Goal: Task Accomplishment & Management: Use online tool/utility

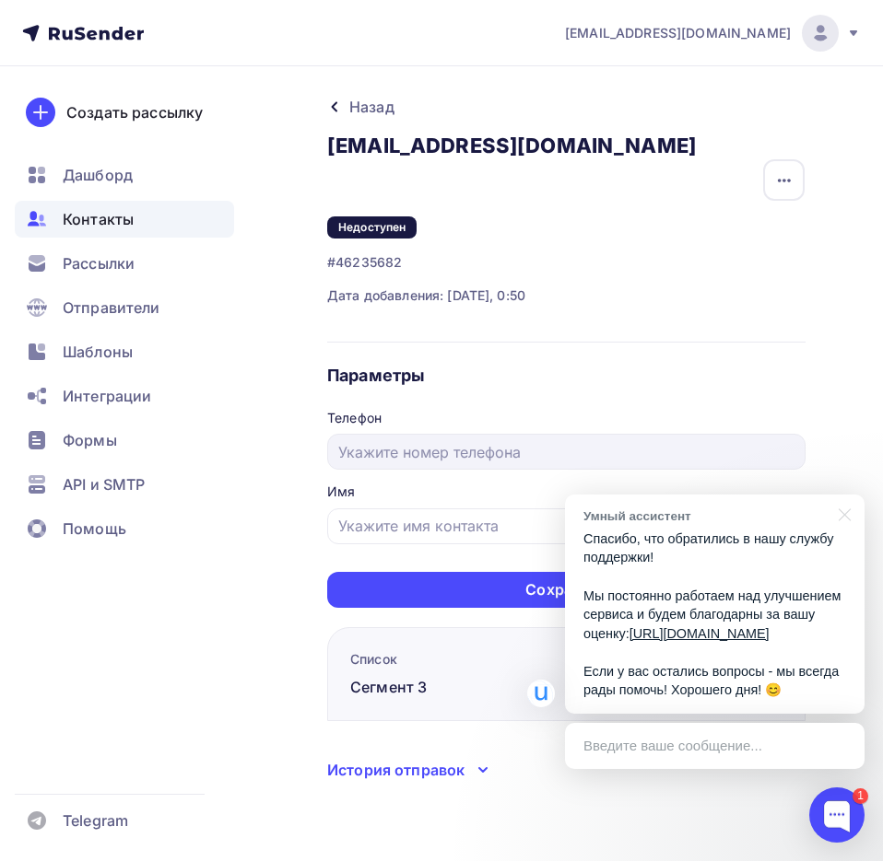
click at [709, 401] on div "Параметры Телефон Имя Сохранить" at bounding box center [566, 486] width 478 height 243
click at [274, 604] on div "Назад dikovavalentina1985@com.ru dikovavalentina1985@com.ru Удалить Недоступен …" at bounding box center [441, 460] width 883 height 789
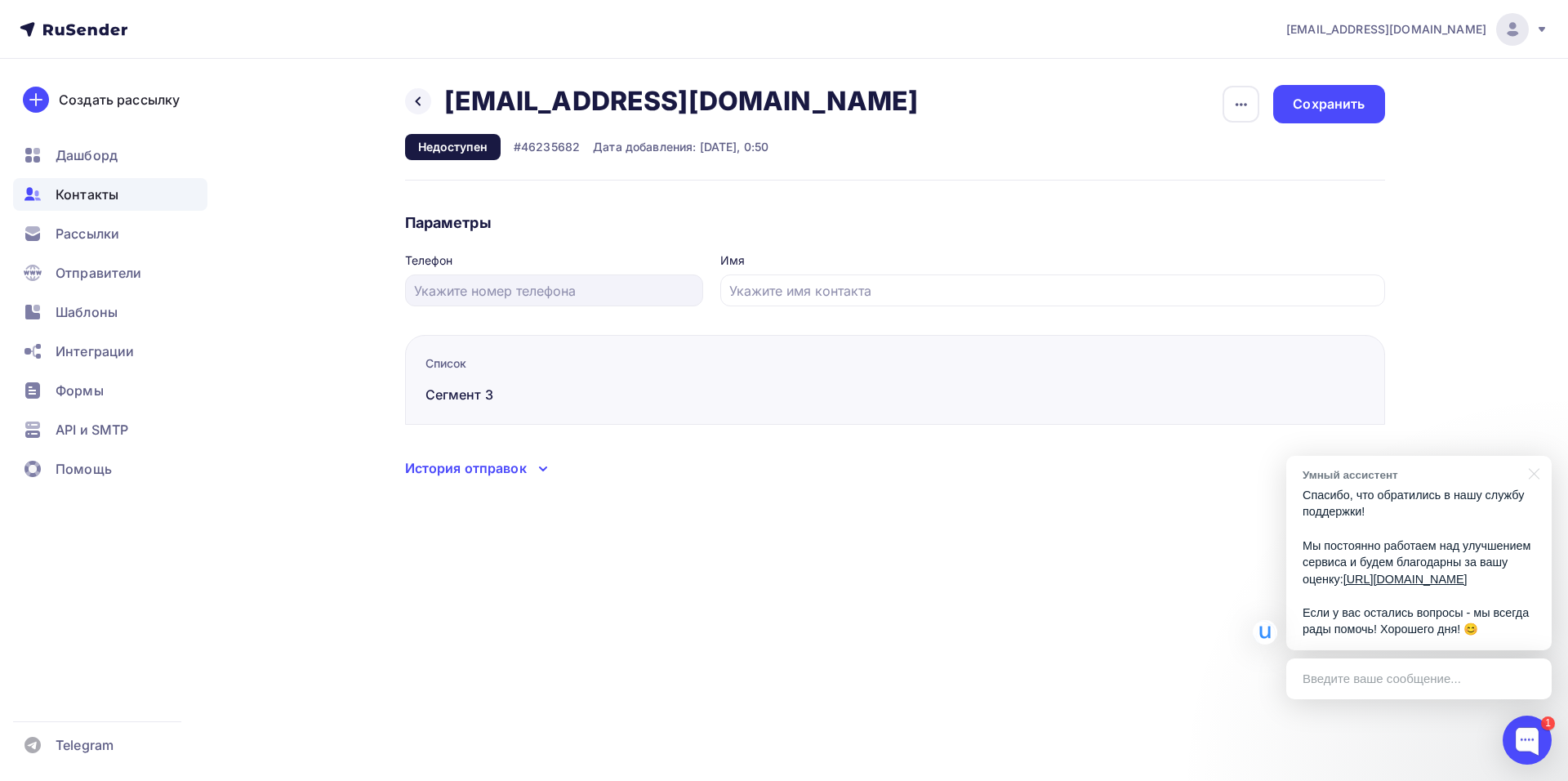
click at [782, 738] on div at bounding box center [1526, 739] width 49 height 49
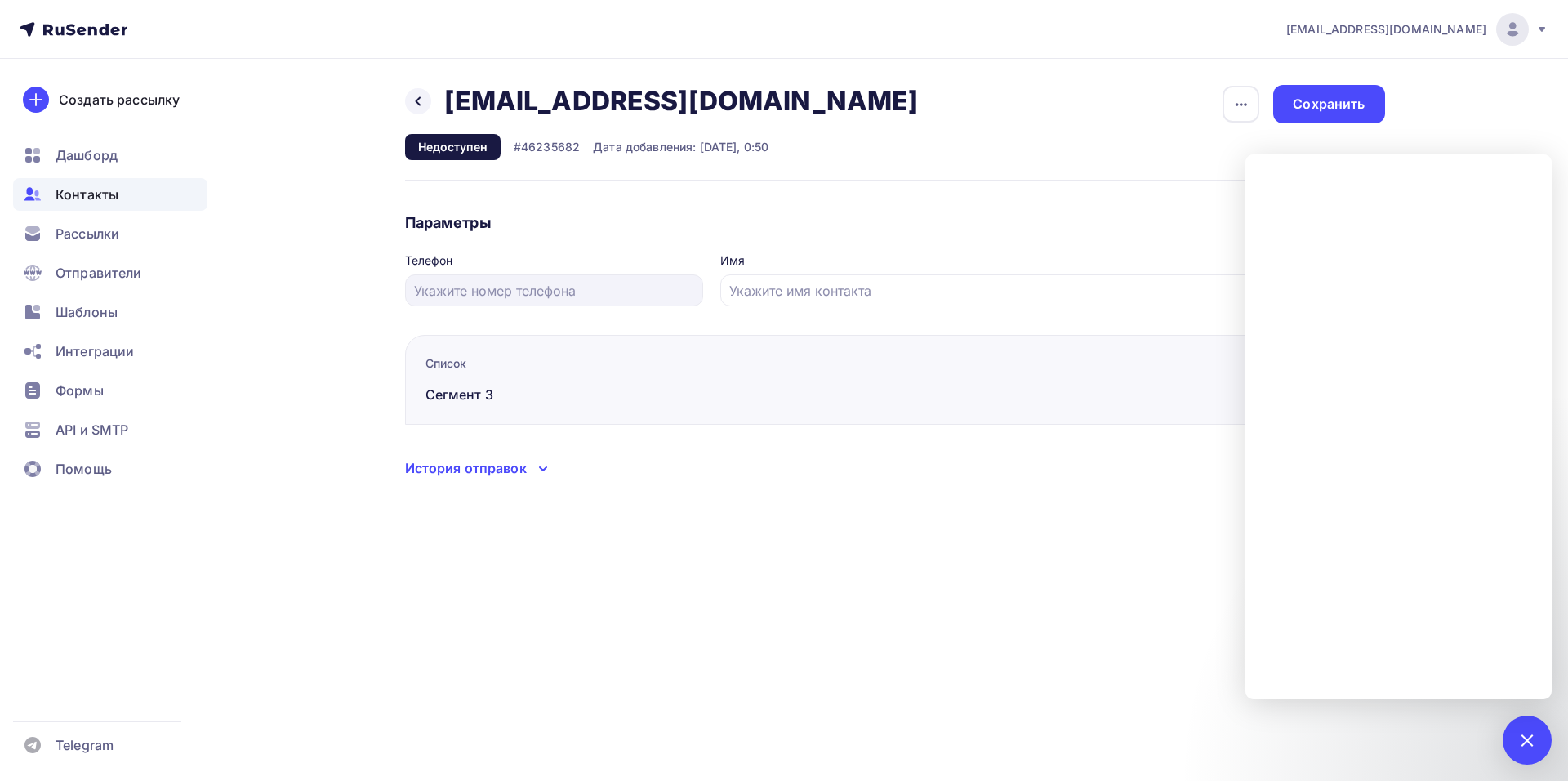
click at [782, 727] on div "1" at bounding box center [1526, 739] width 49 height 49
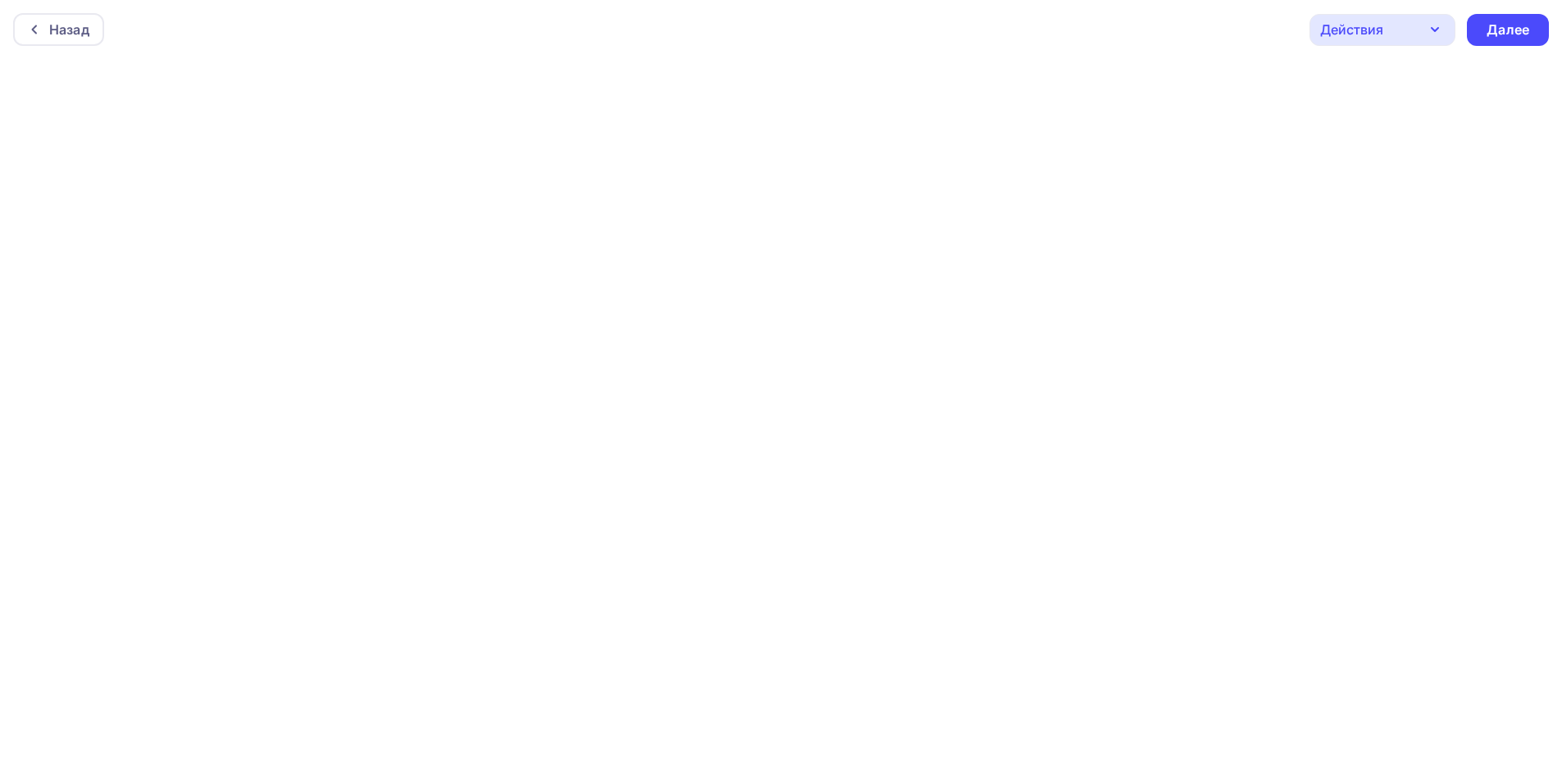
click at [78, 30] on div "Назад" at bounding box center [69, 29] width 40 height 20
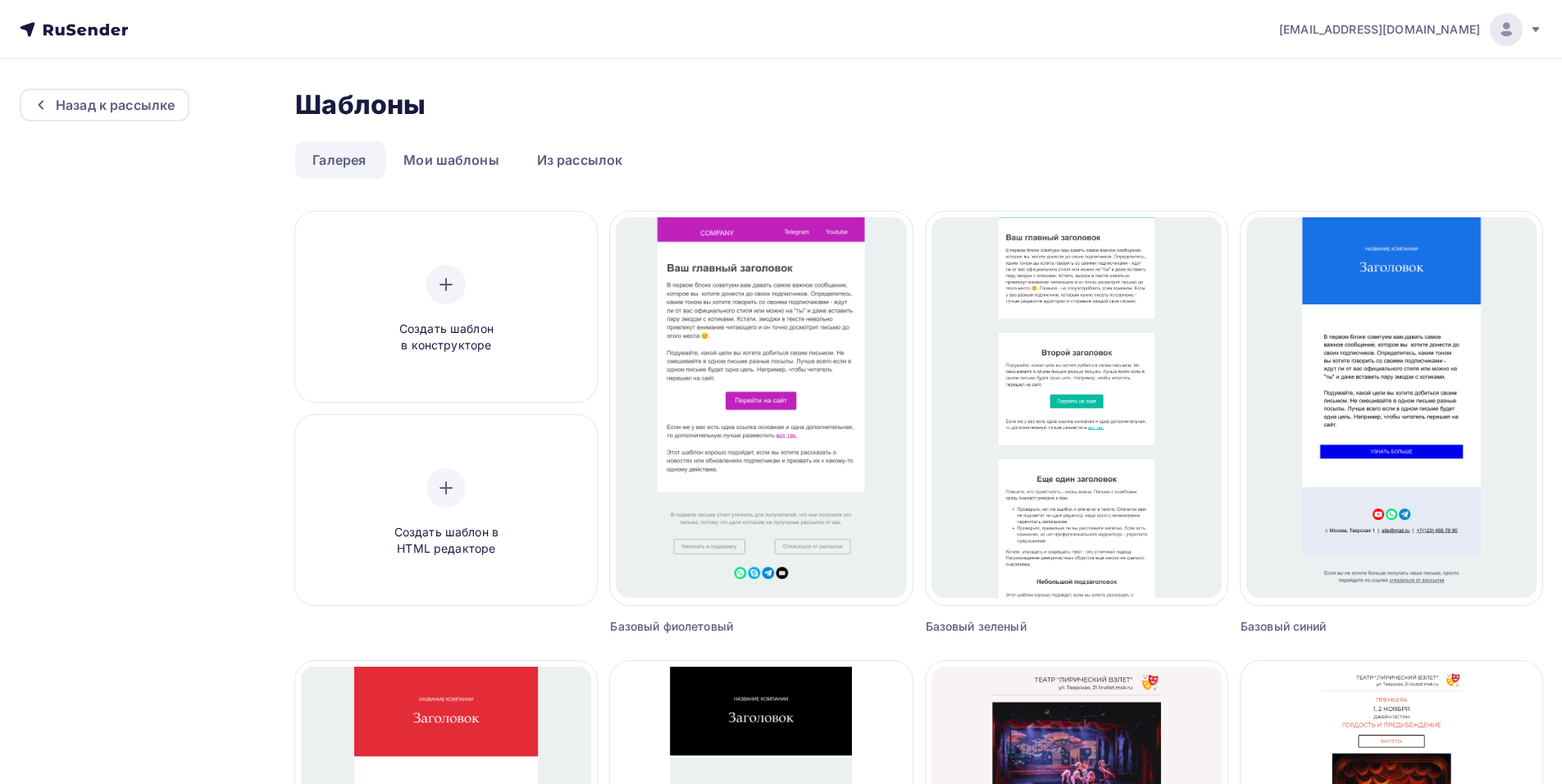
click at [123, 94] on div "Назад к рассылке" at bounding box center [104, 104] width 170 height 33
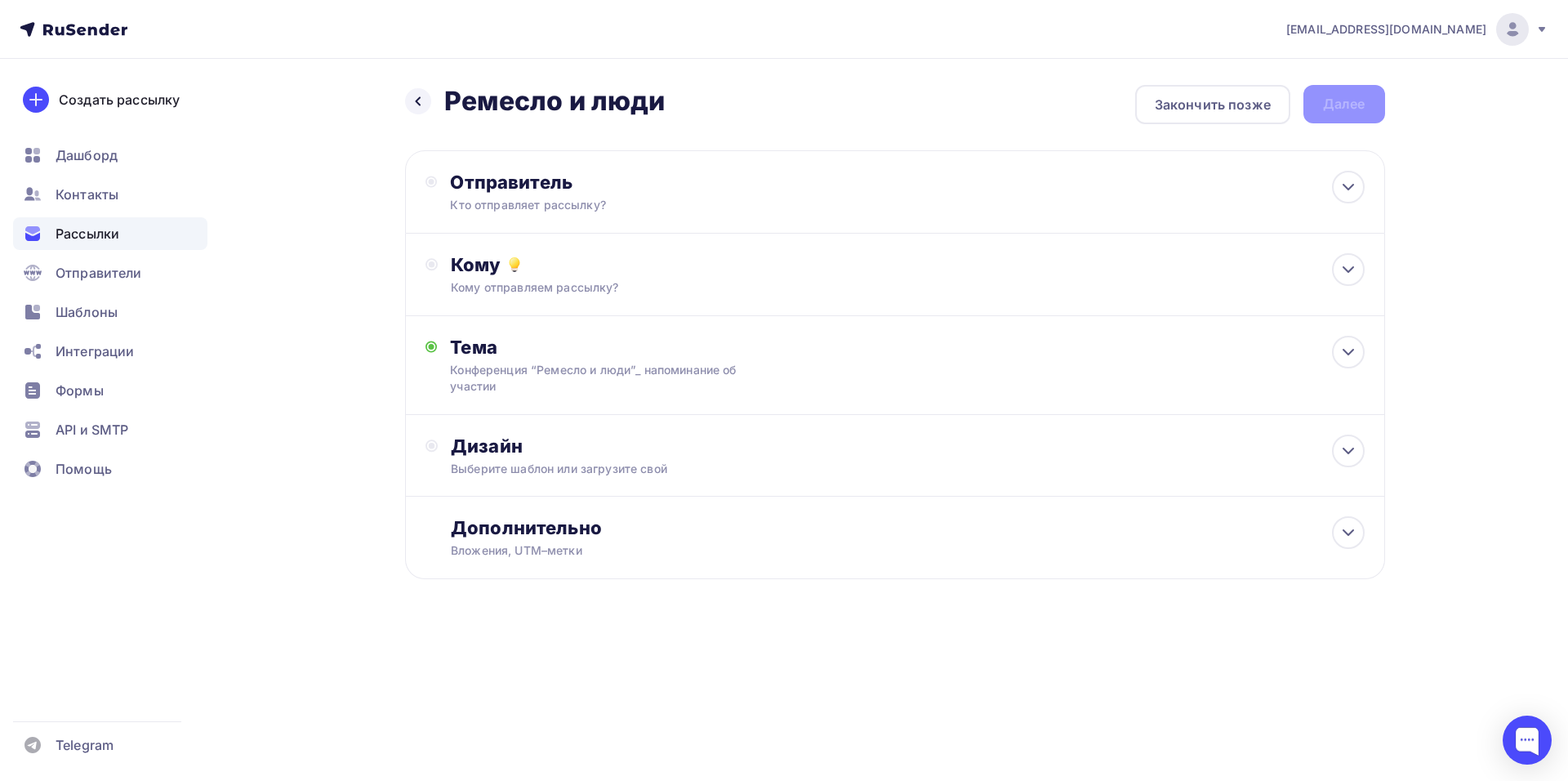
click at [93, 236] on span "Рассылки" at bounding box center [88, 233] width 64 height 20
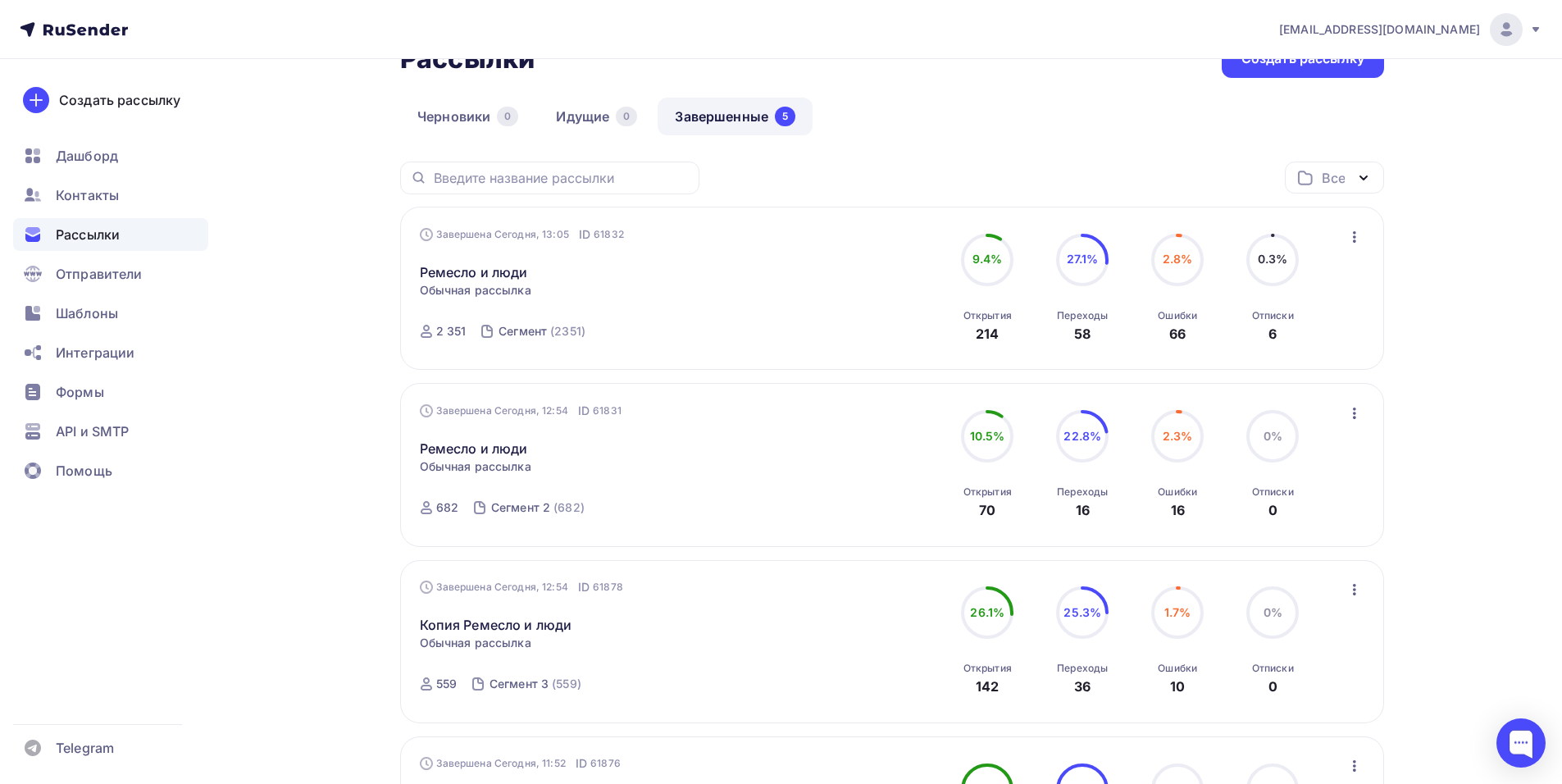
scroll to position [82, 0]
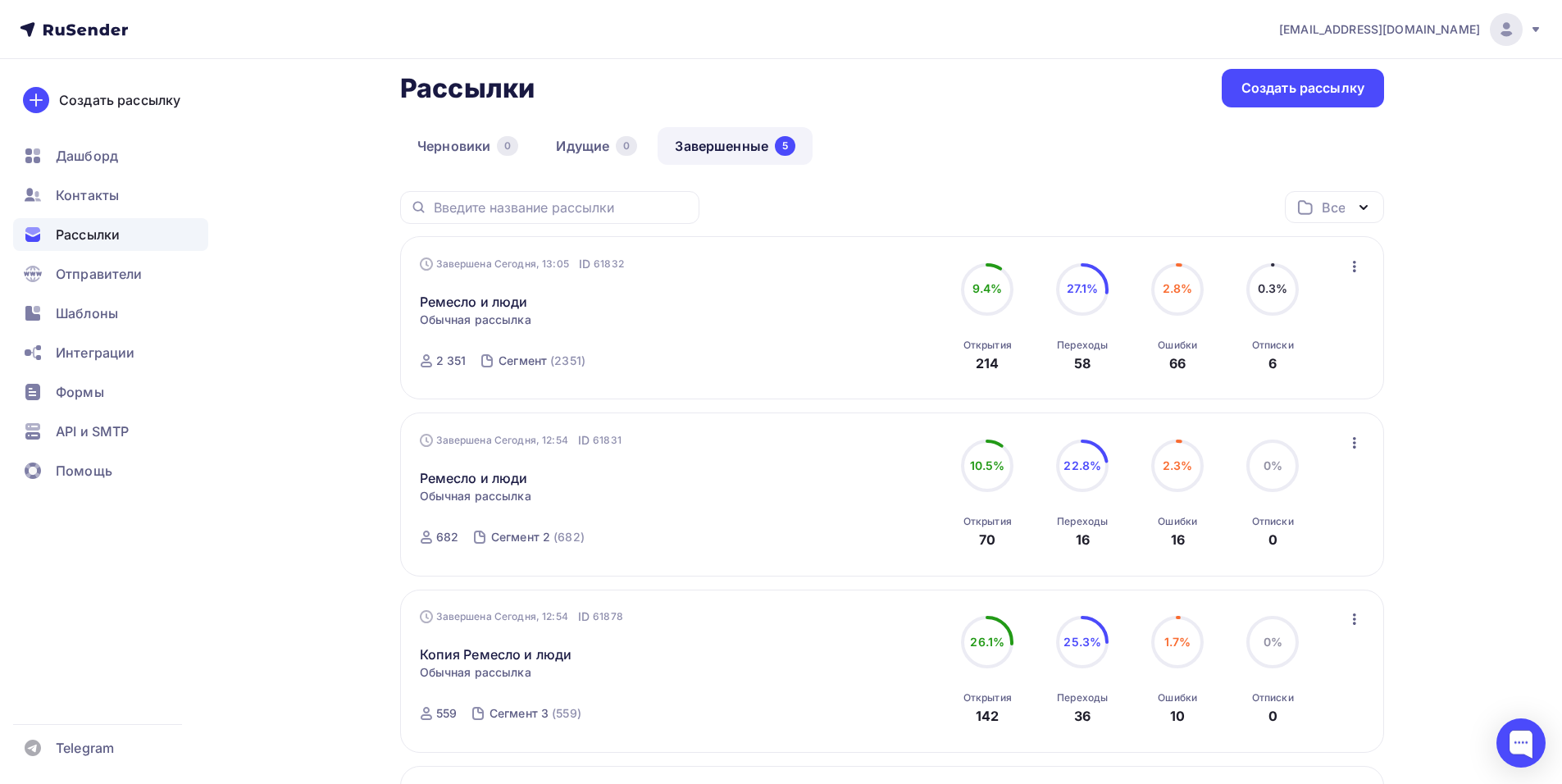
click at [490, 296] on link "Ремесло и люди" at bounding box center [474, 302] width 109 height 20
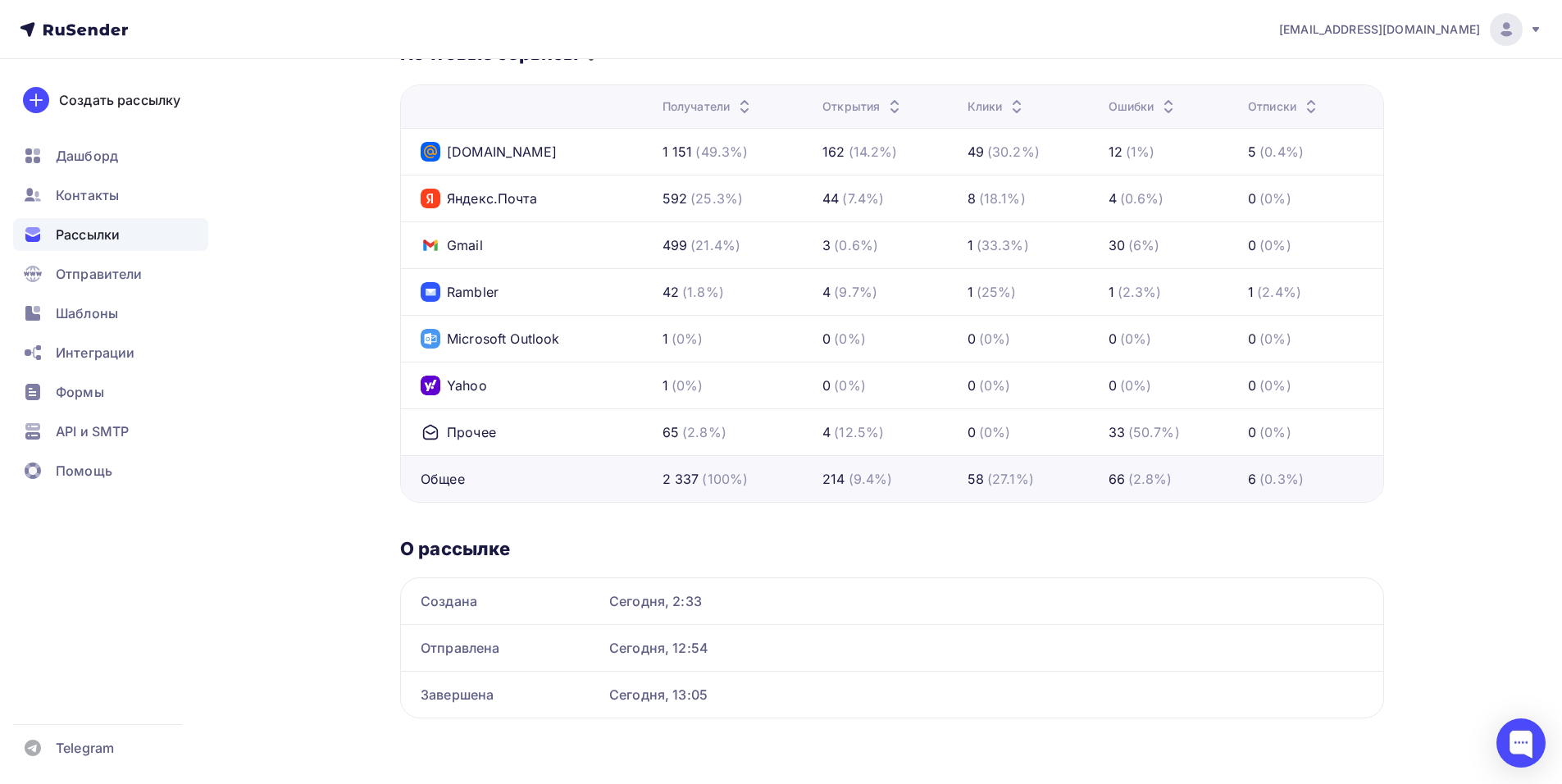
scroll to position [707, 0]
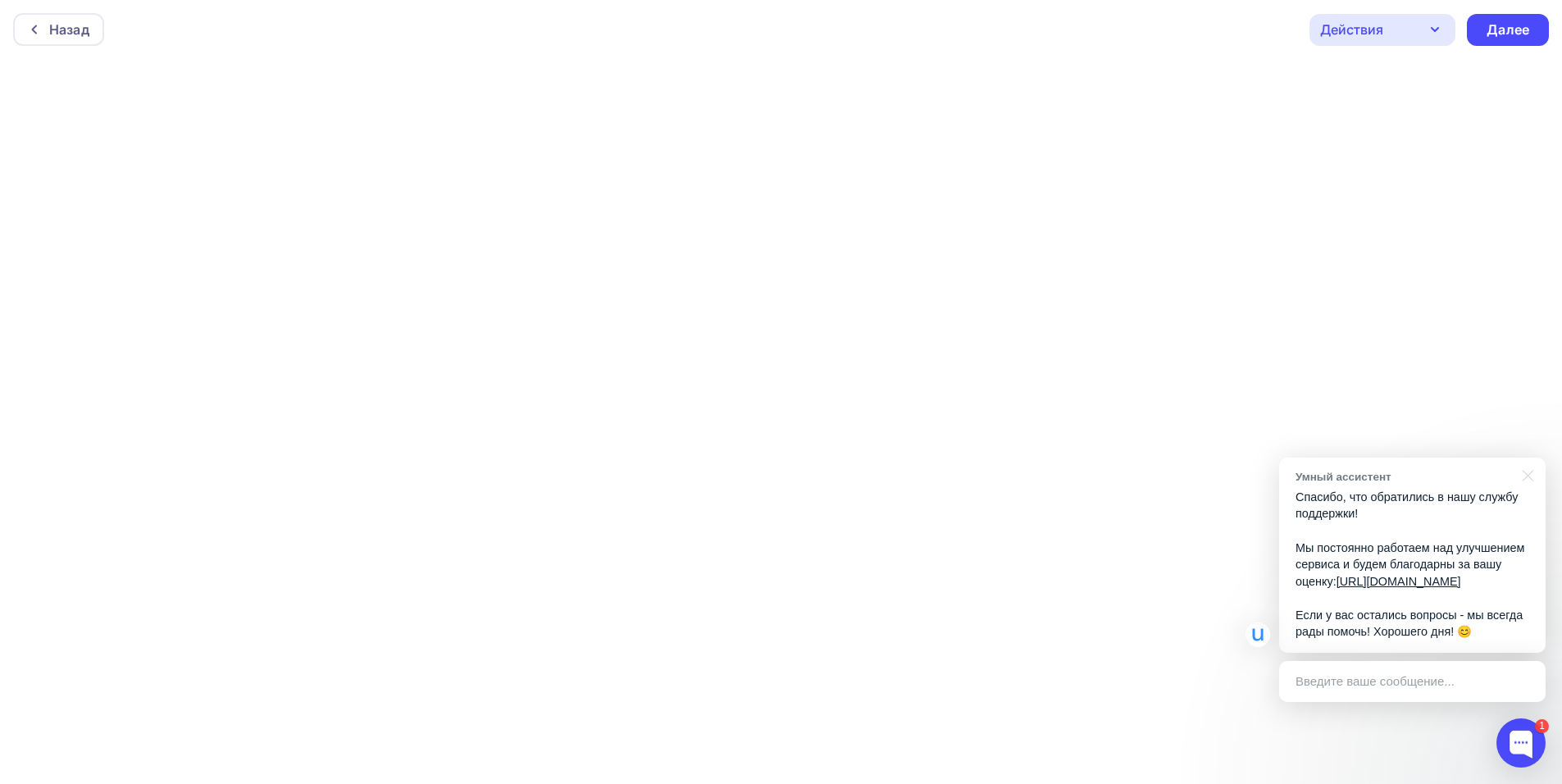
click at [1409, 489] on p "Спасибо, что обратились в нашу службу поддержки! Мы постоянно работаем над улуч…" at bounding box center [1412, 564] width 234 height 151
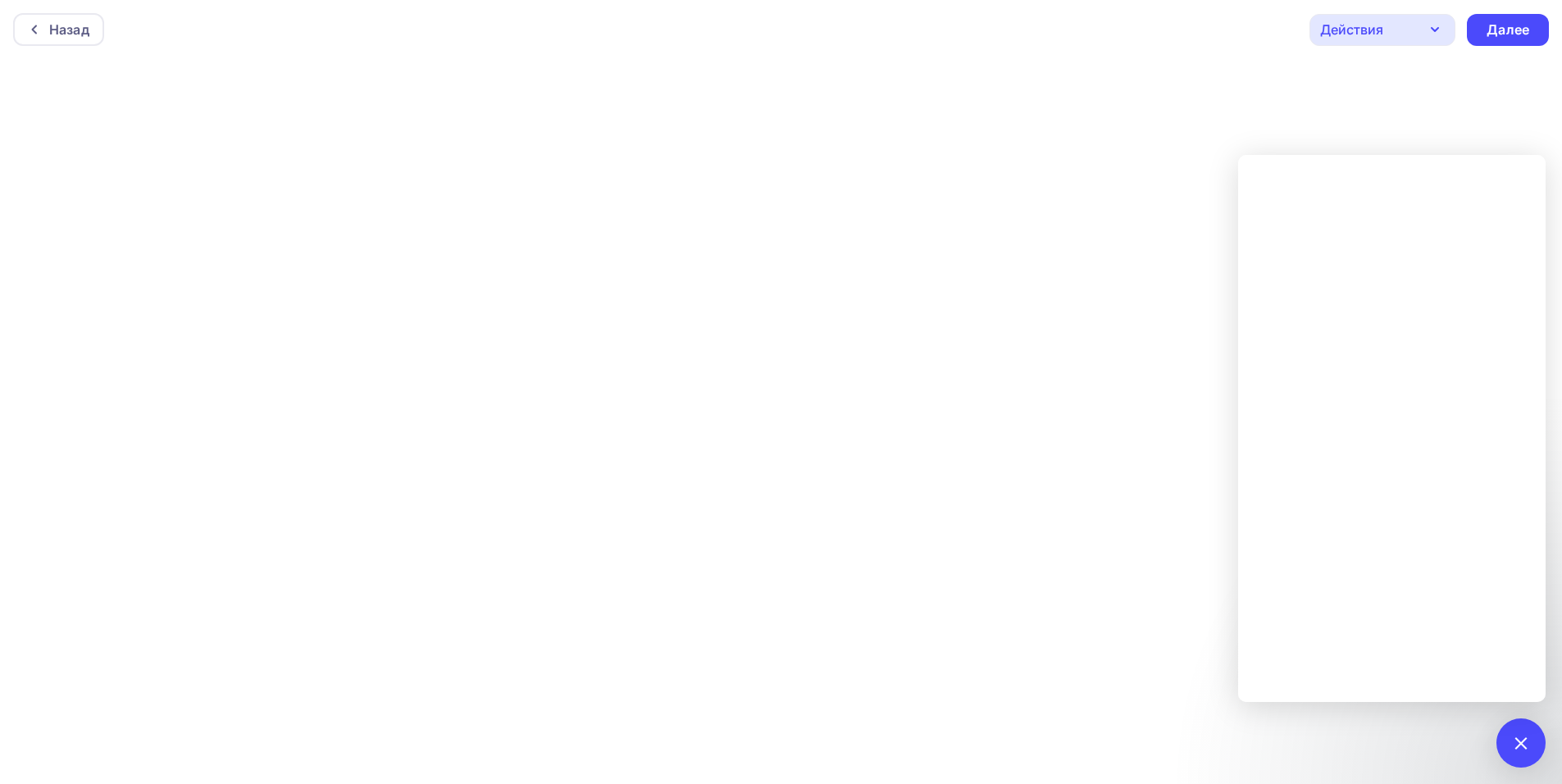
click at [1525, 727] on div "1" at bounding box center [1520, 742] width 49 height 49
